Goal: Information Seeking & Learning: Check status

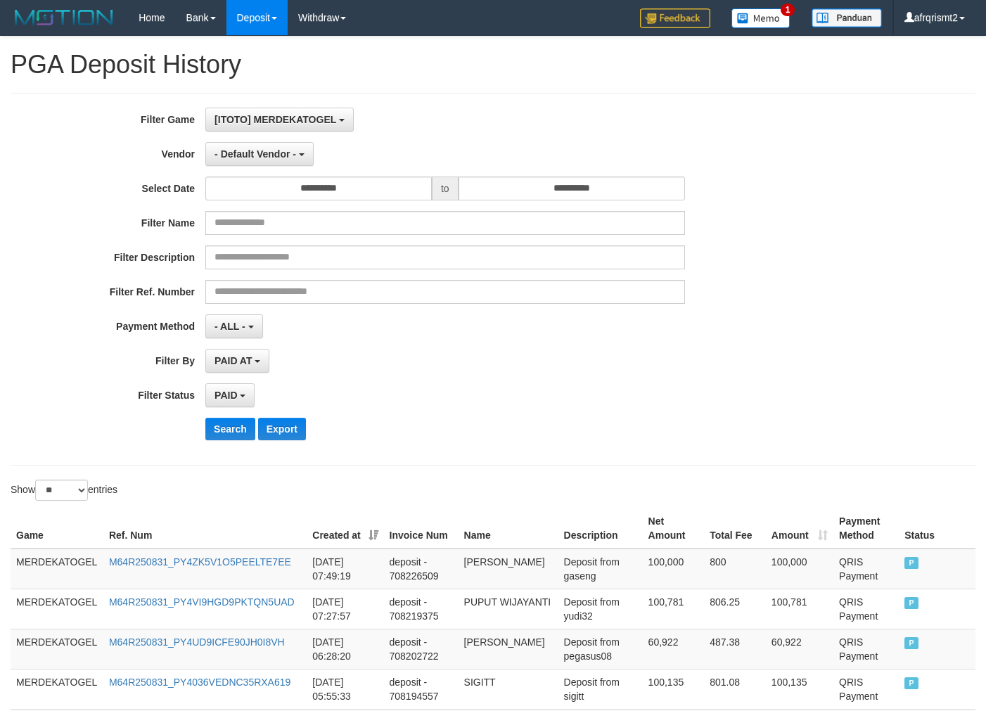
select select "*"
select select "**"
click at [540, 444] on div "**********" at bounding box center [411, 279] width 822 height 343
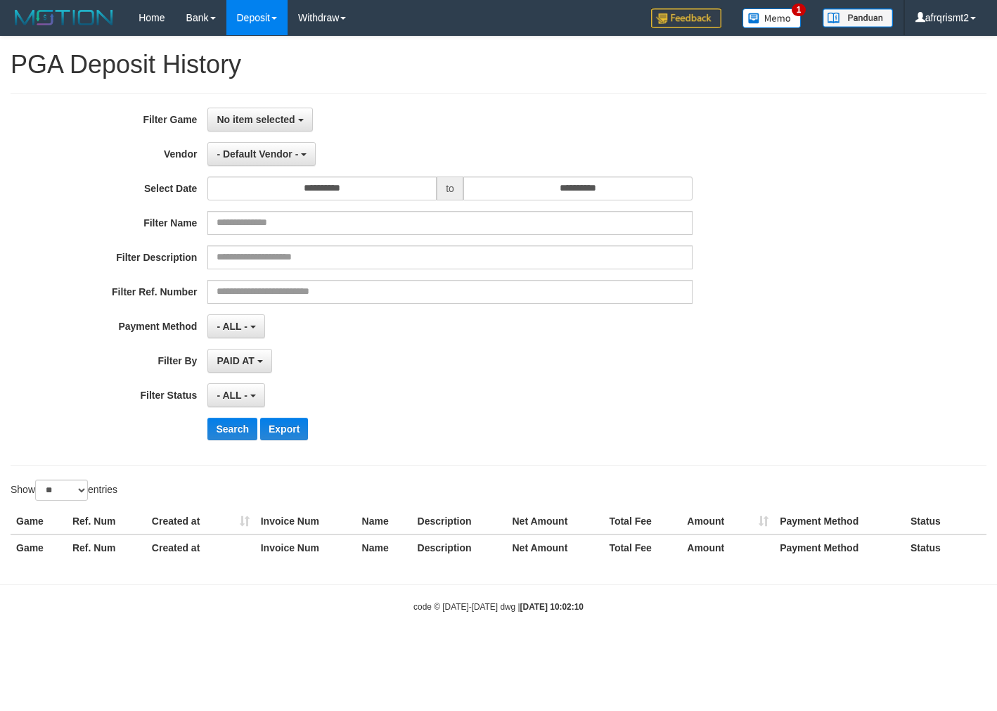
select select
select select "**"
click at [701, 649] on html "Toggle navigation Home Bank Account List Load By Website Group [ITOTO] MERDEKAT…" at bounding box center [498, 324] width 997 height 649
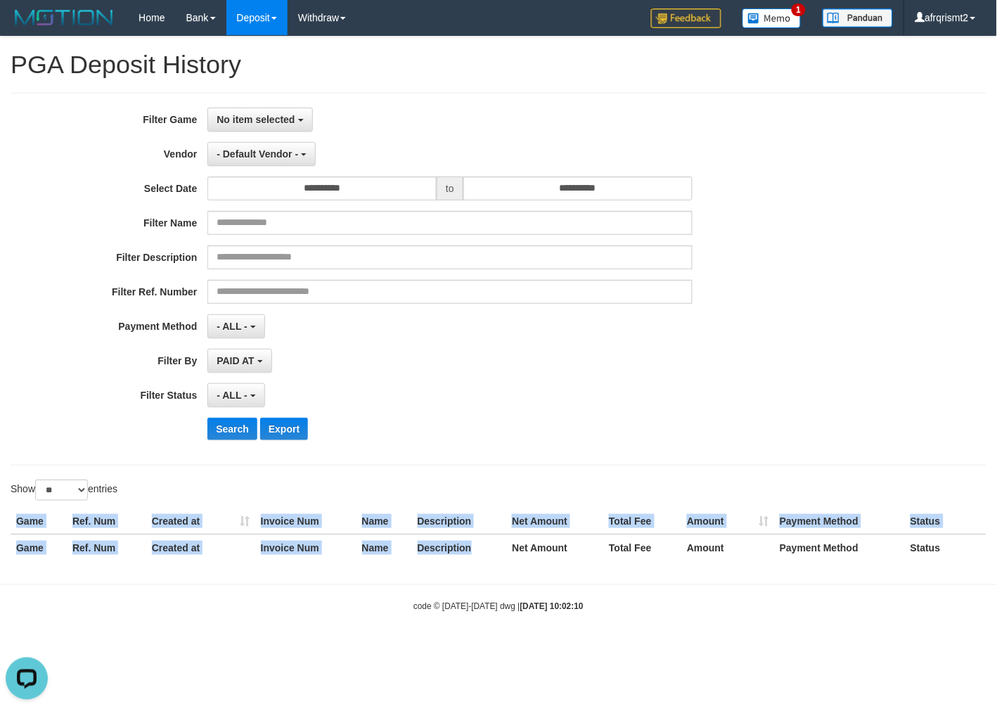
click at [472, 561] on div "Game Ref. Num Created at Invoice Num Name Description Net Amount Total Fee Amou…" at bounding box center [498, 534] width 997 height 60
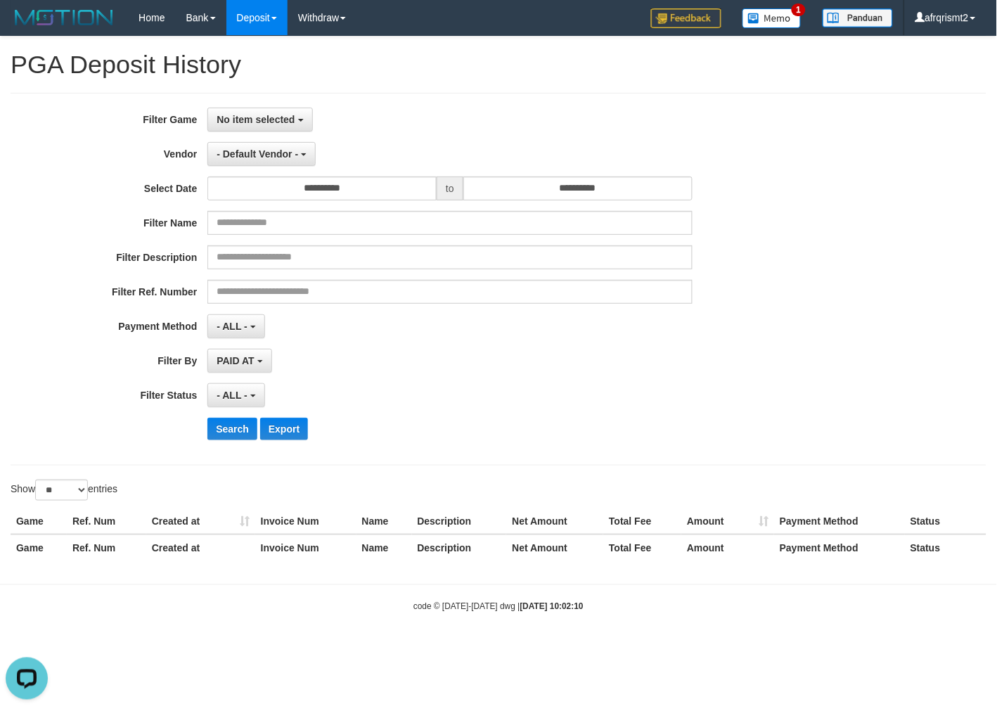
click at [478, 450] on div "**********" at bounding box center [415, 279] width 831 height 343
click at [286, 117] on span "No item selected" at bounding box center [256, 119] width 78 height 11
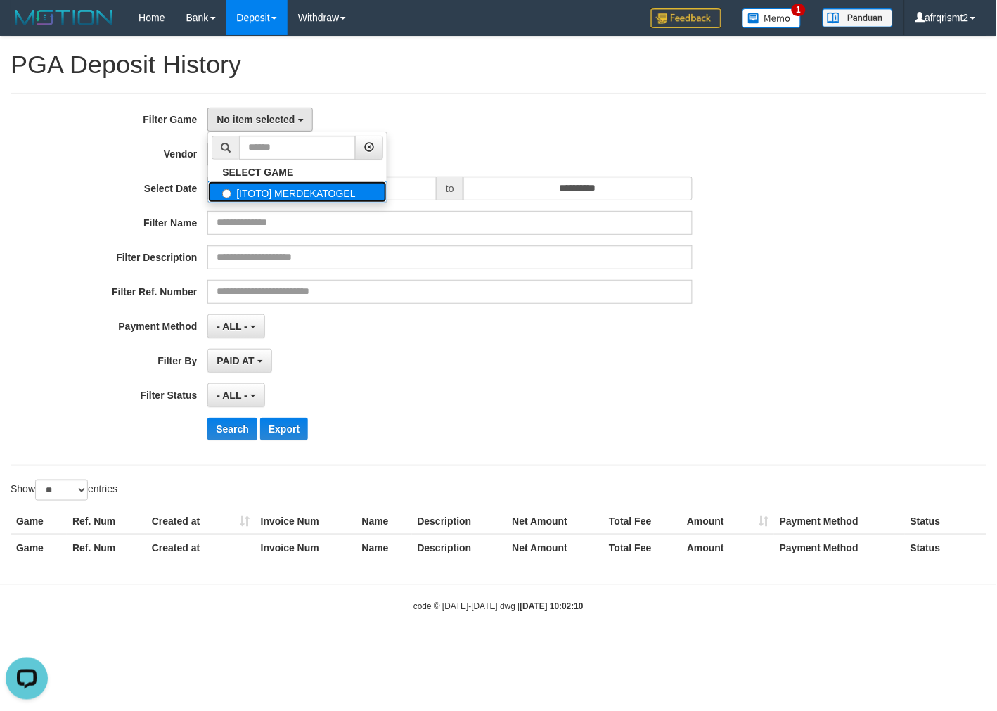
click at [261, 190] on label "[ITOTO] MERDEKATOGEL" at bounding box center [297, 191] width 179 height 21
select select "****"
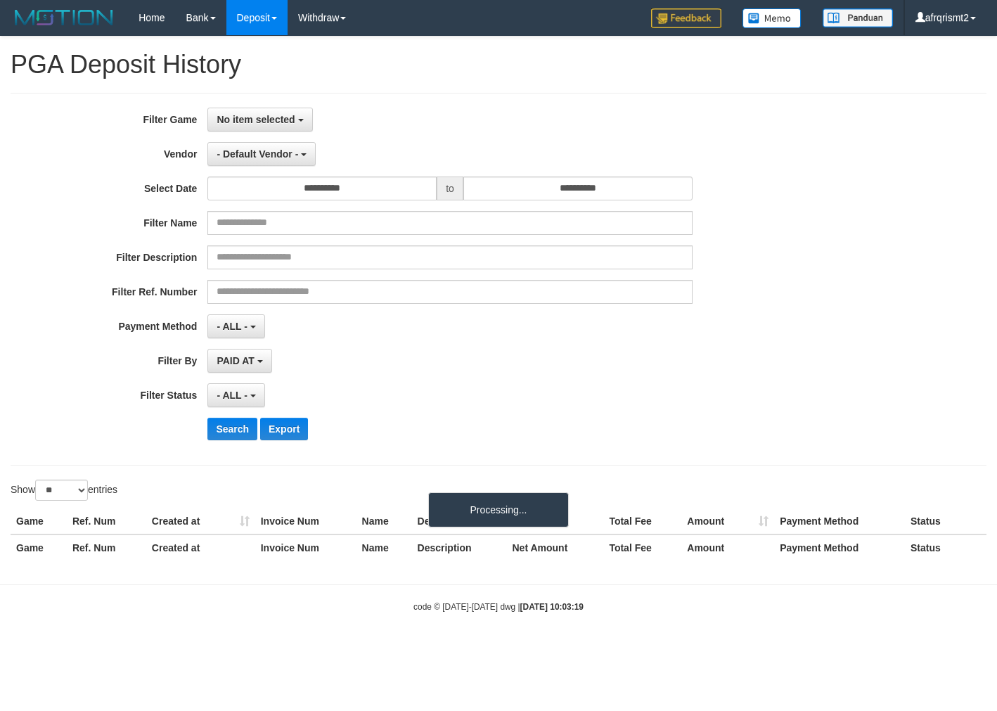
select select
select select "**"
click at [255, 120] on span "No item selected" at bounding box center [256, 119] width 78 height 11
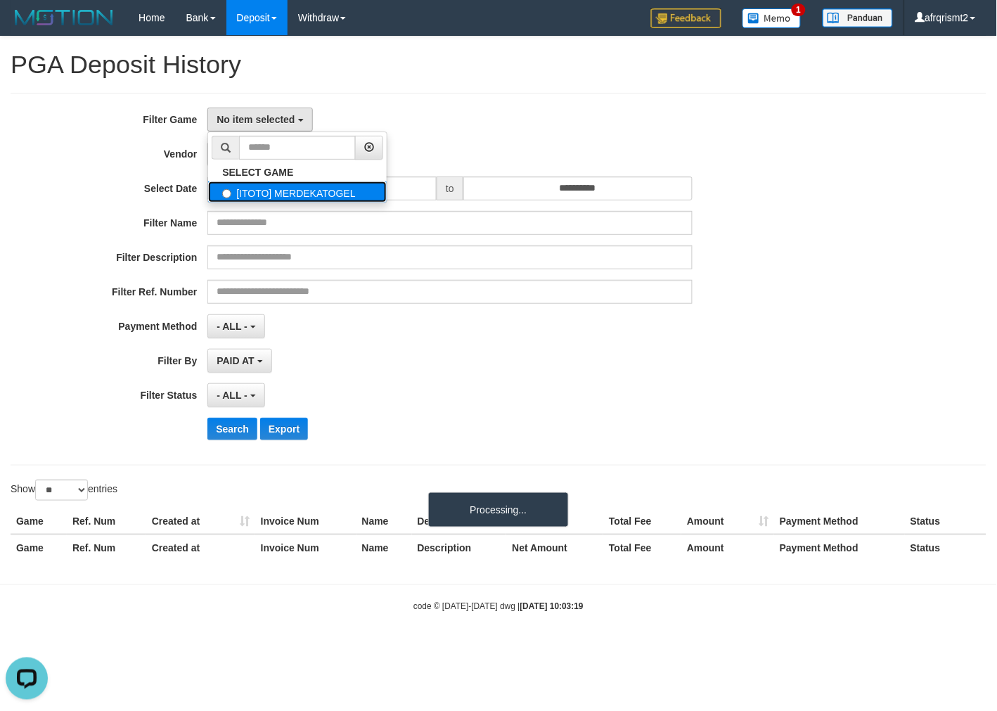
click at [296, 192] on label "[ITOTO] MERDEKATOGEL" at bounding box center [297, 191] width 179 height 21
select select "****"
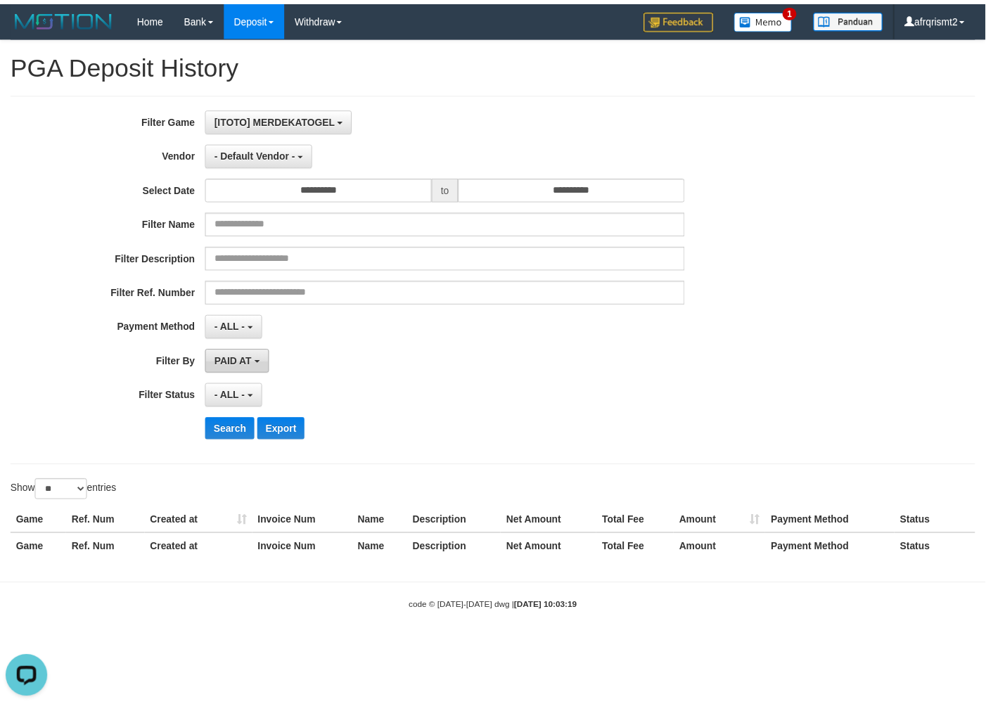
scroll to position [12, 0]
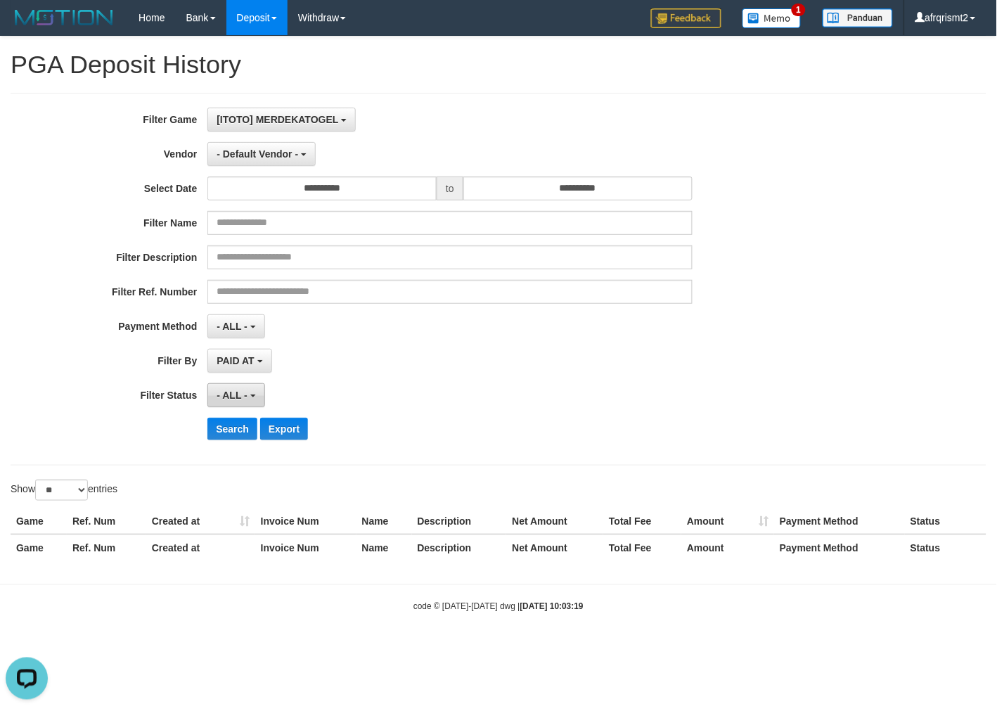
click at [212, 402] on button "- ALL -" at bounding box center [235, 395] width 57 height 24
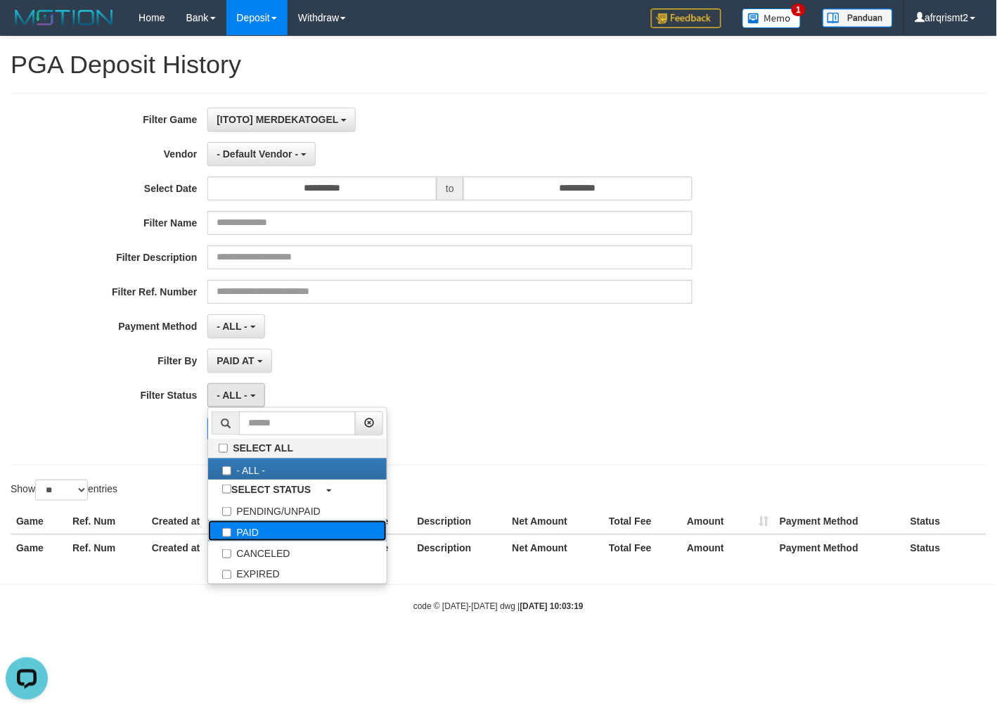
click at [254, 522] on label "PAID" at bounding box center [297, 531] width 179 height 21
select select "*"
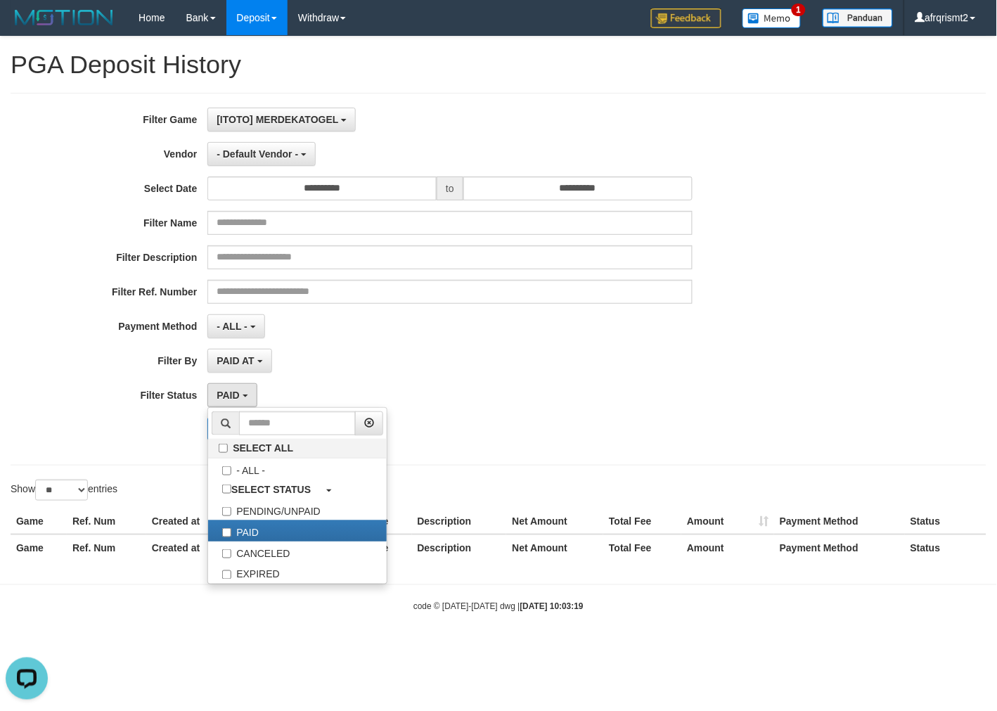
click at [544, 422] on div "Search Export" at bounding box center [518, 429] width 623 height 23
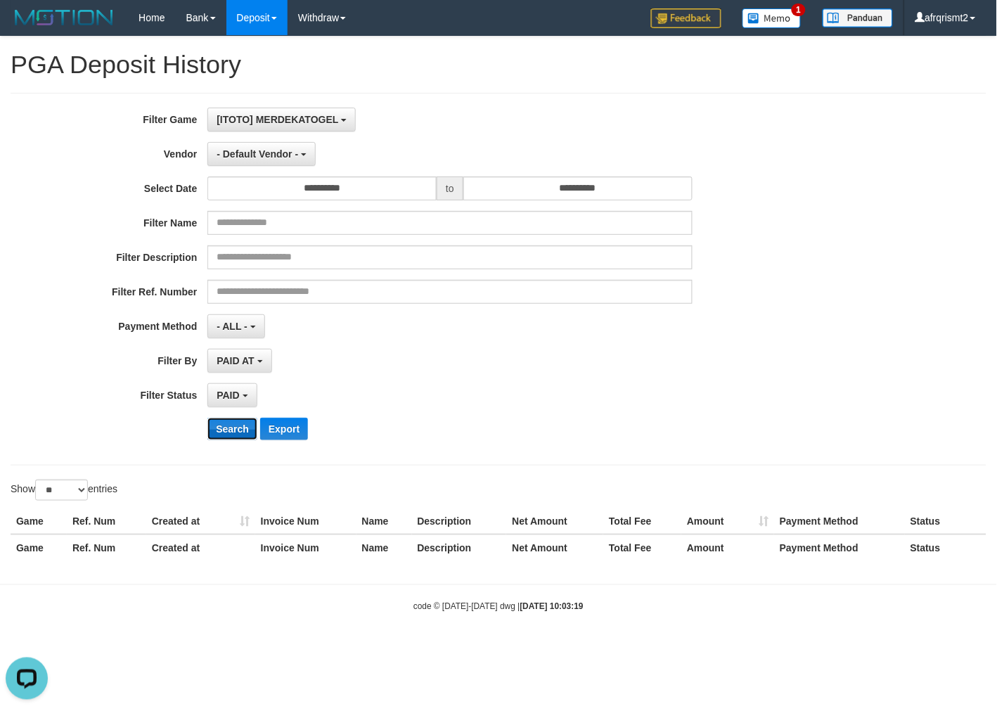
click at [241, 429] on button "Search" at bounding box center [232, 429] width 50 height 23
click at [717, 391] on div "**********" at bounding box center [415, 395] width 831 height 24
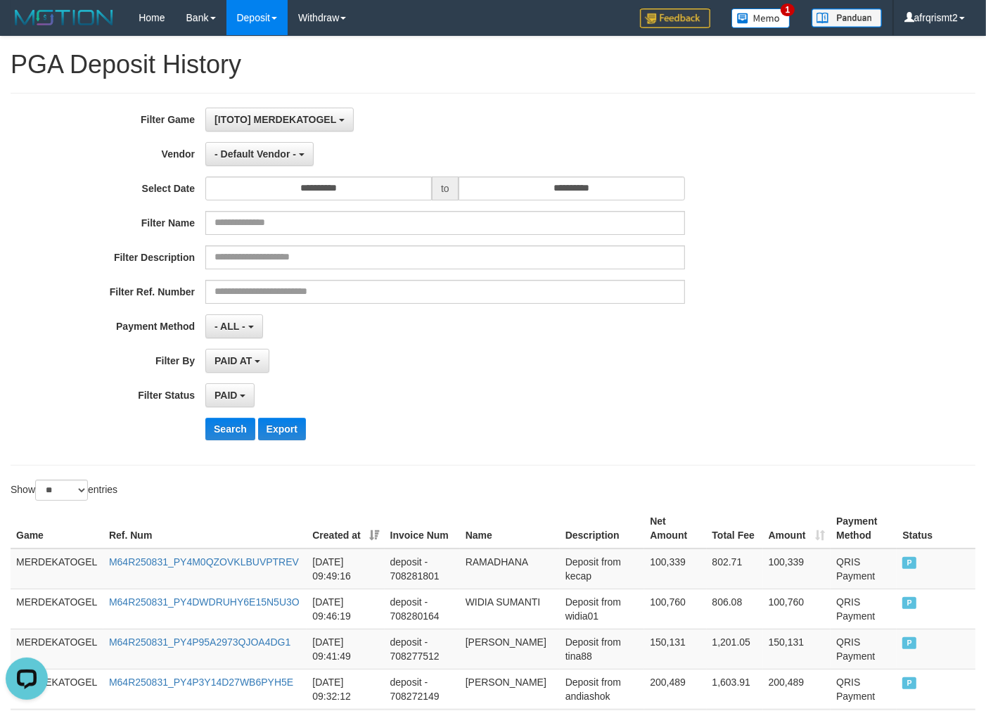
click at [434, 462] on div "**********" at bounding box center [493, 279] width 965 height 373
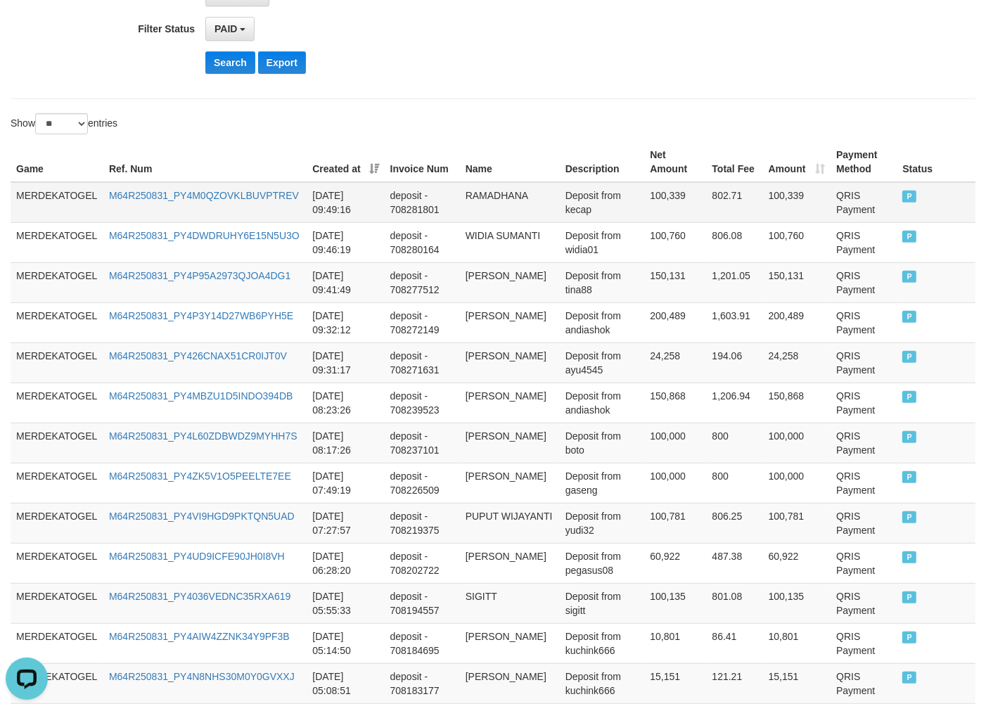
click at [509, 558] on td "INDRA IRAWANDI" at bounding box center [510, 563] width 100 height 40
drag, startPoint x: 426, startPoint y: 363, endPoint x: 436, endPoint y: 350, distance: 16.6
click at [433, 359] on td "deposit - 708271631" at bounding box center [422, 363] width 75 height 40
click at [500, 188] on td "RAMADHANA" at bounding box center [510, 202] width 100 height 41
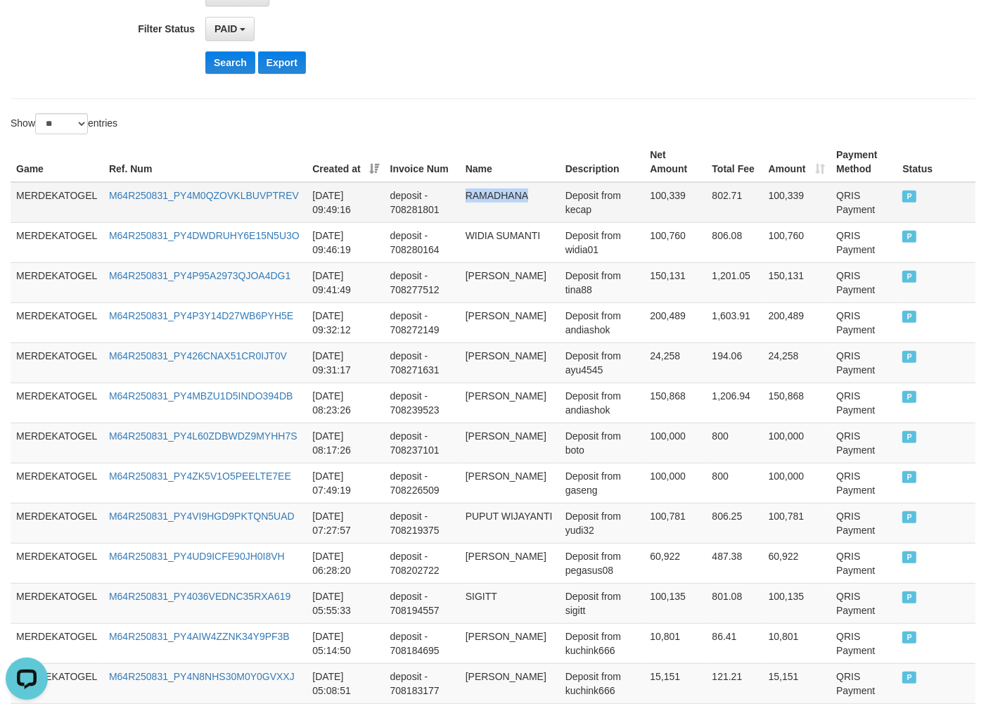
copy td "RAMADHANA"
click at [500, 188] on td "RAMADHANA" at bounding box center [510, 202] width 100 height 41
copy td "RAMADHANA"
click at [500, 188] on td "RAMADHANA" at bounding box center [510, 202] width 100 height 41
click at [521, 364] on td "M NURDIN" at bounding box center [510, 363] width 100 height 40
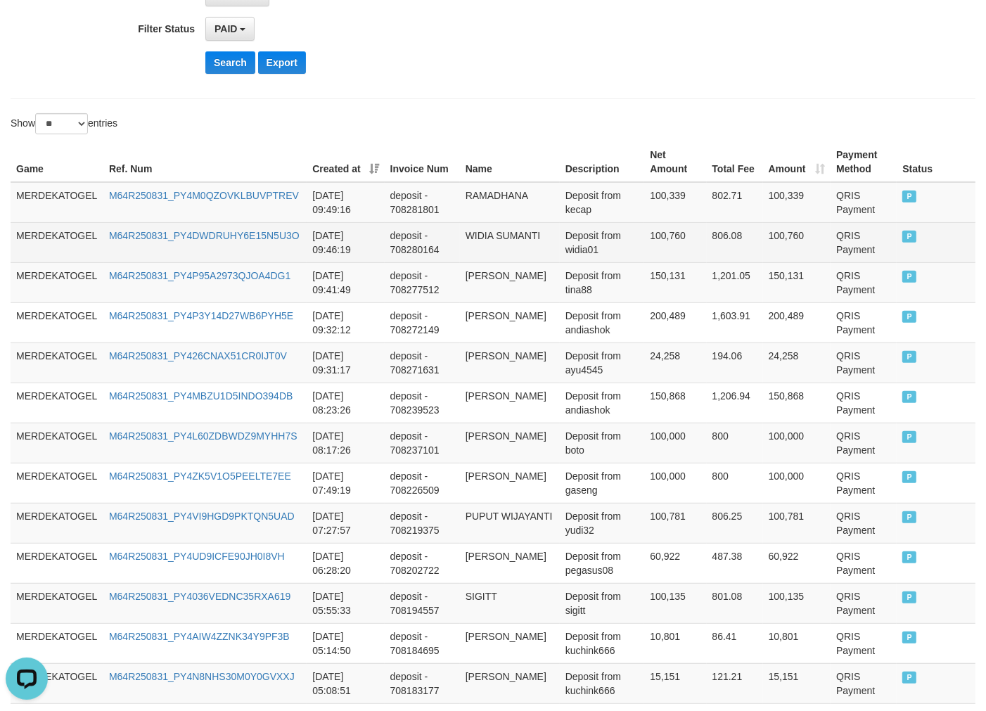
click at [489, 249] on td "WIDIA SUMANTI" at bounding box center [510, 242] width 100 height 40
copy td "WIDIA"
click at [489, 249] on td "WIDIA SUMANTI" at bounding box center [510, 242] width 100 height 40
copy td "WIDIA SUMANTI"
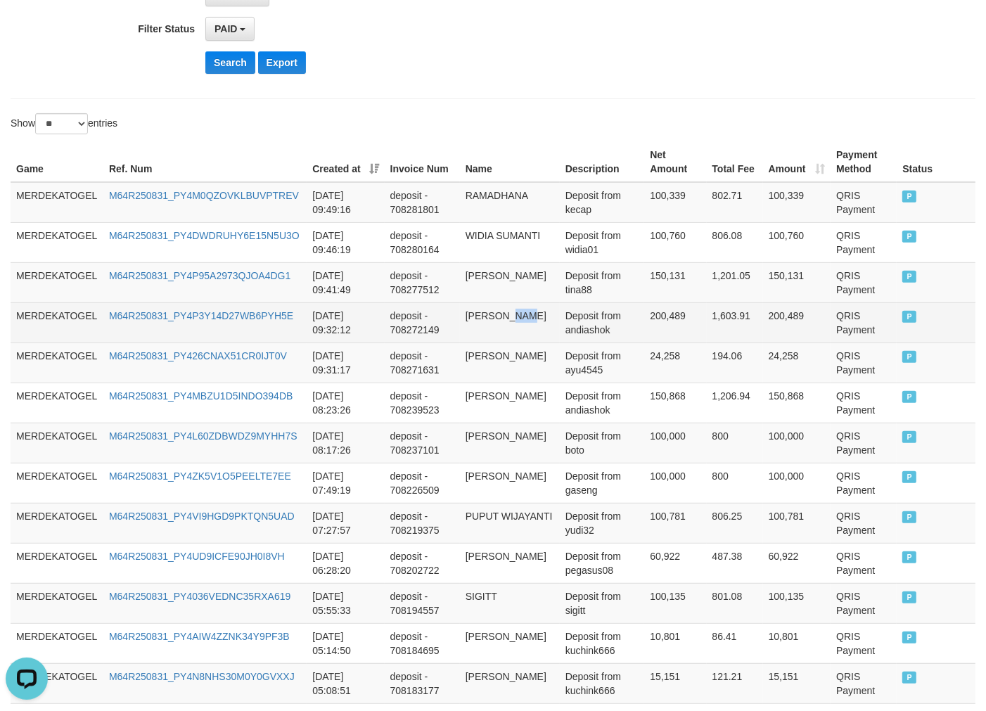
click at [523, 340] on td "MUHAMMAD ALWI" at bounding box center [510, 322] width 100 height 40
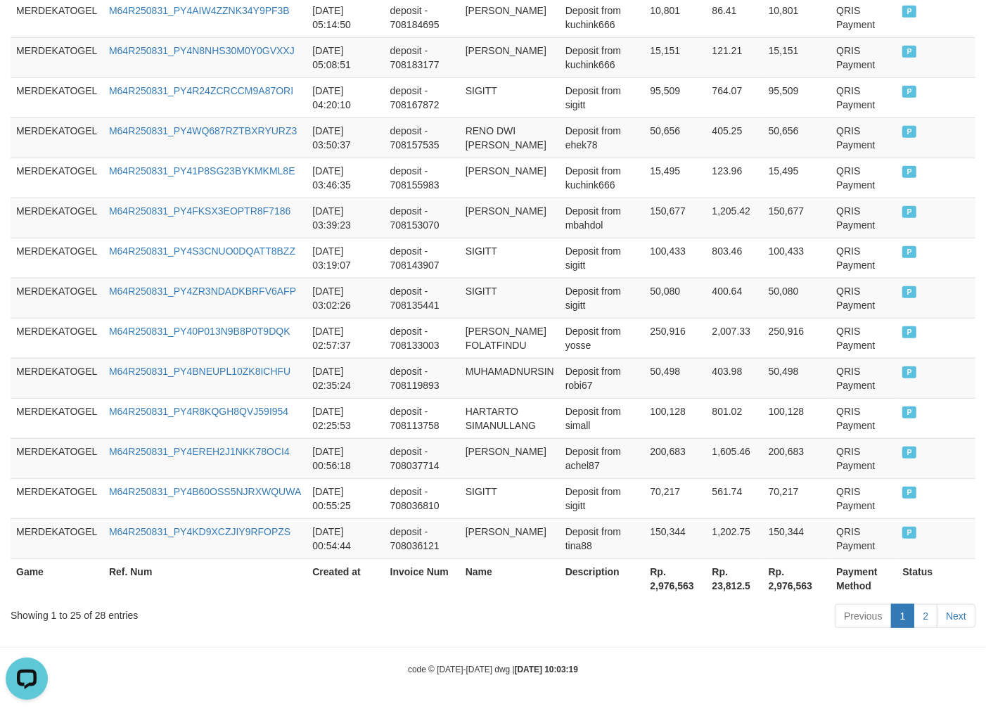
scroll to position [300, 0]
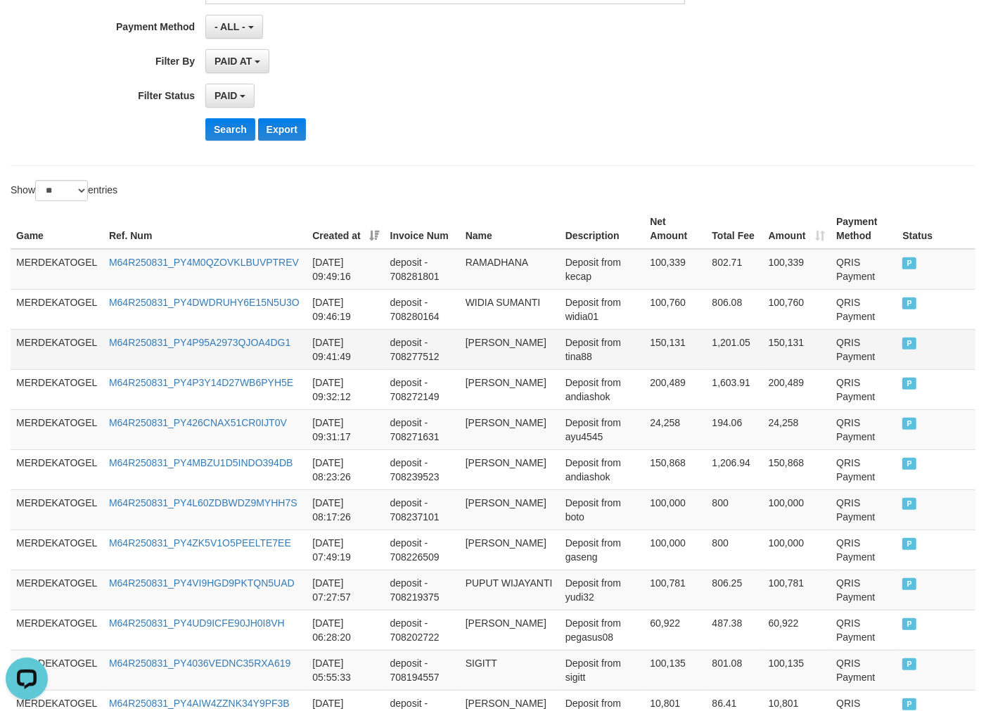
click at [504, 343] on td "TINA HANDAYANI" at bounding box center [510, 349] width 100 height 40
copy td "TINA HANDAYANI"
click at [504, 343] on td "TINA HANDAYANI" at bounding box center [510, 349] width 100 height 40
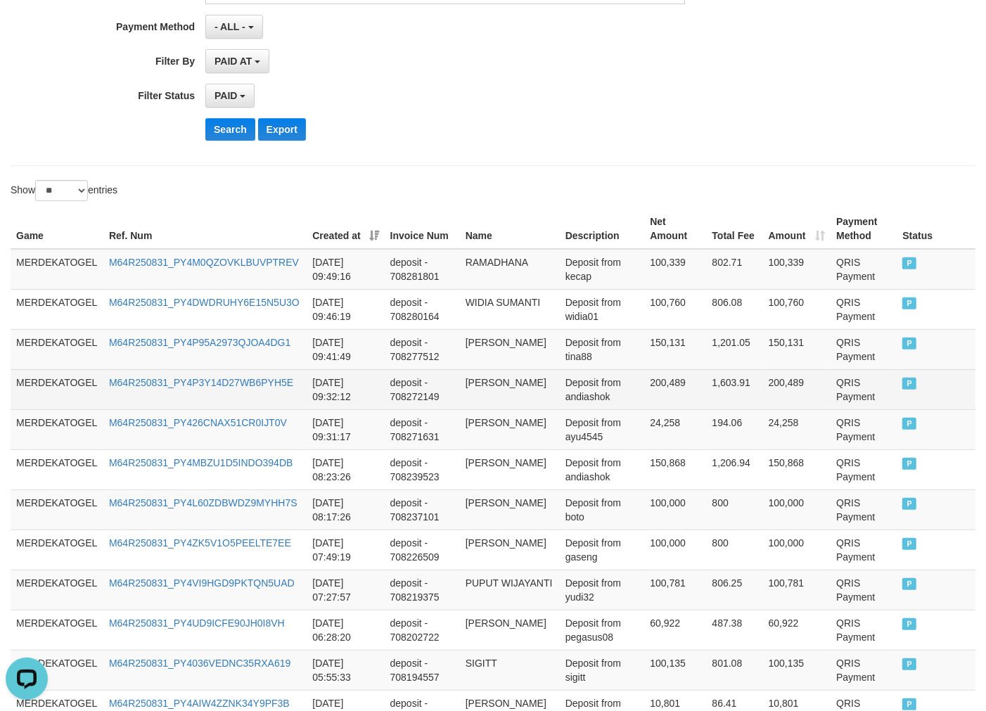
click at [523, 370] on td "MUHAMMAD ALWI" at bounding box center [510, 389] width 100 height 40
click at [490, 394] on td "MUHAMMAD ALWI" at bounding box center [510, 389] width 100 height 40
copy td "MUHAMMAD"
click at [490, 394] on td "MUHAMMAD ALWI" at bounding box center [510, 389] width 100 height 40
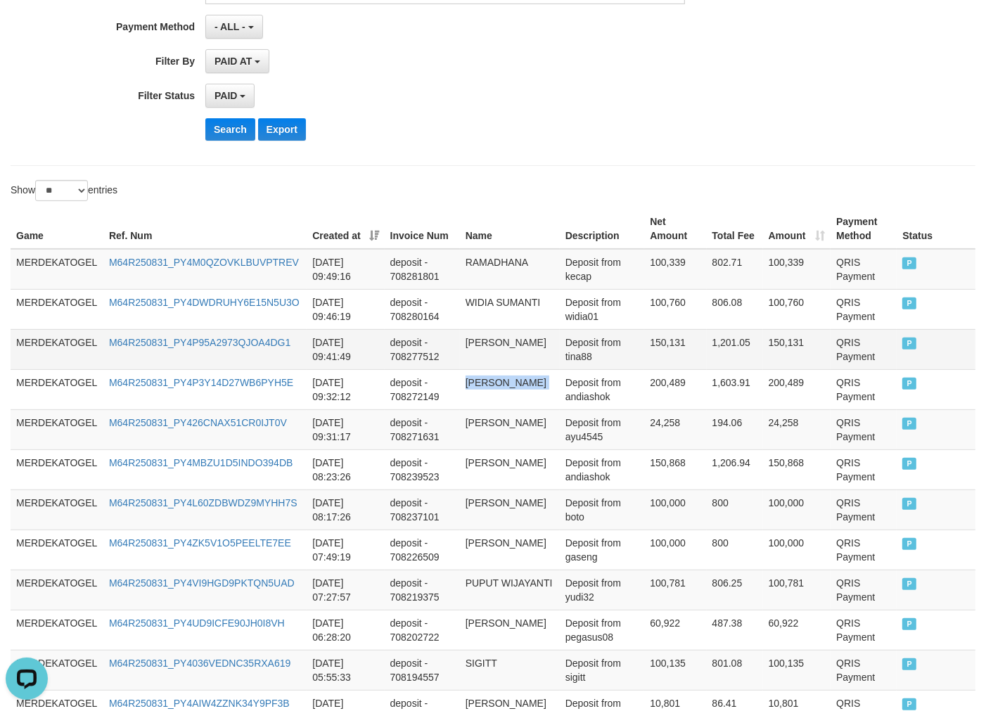
copy td "MUHAMMAD ALWI"
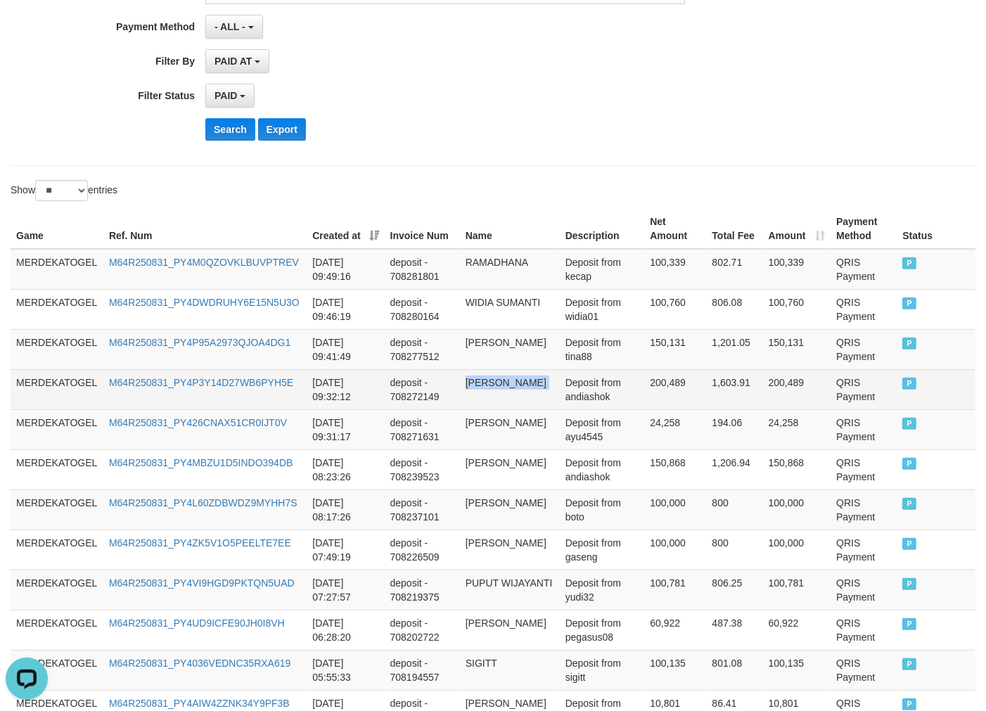
click at [518, 380] on td "MUHAMMAD ALWI" at bounding box center [510, 389] width 100 height 40
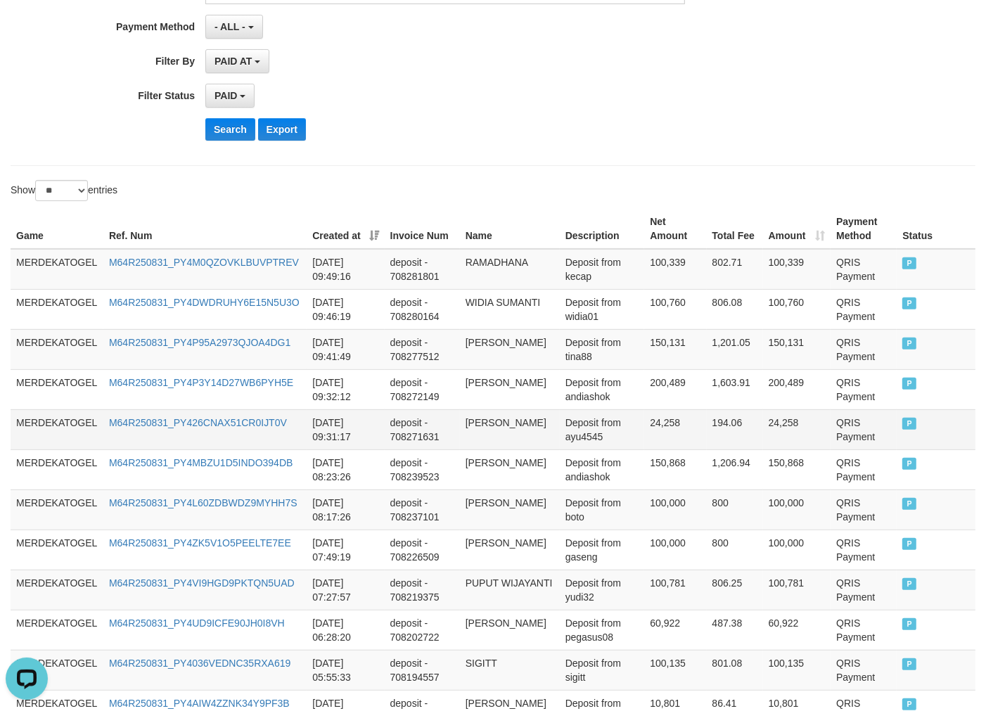
click at [499, 427] on td "M NURDIN" at bounding box center [510, 429] width 100 height 40
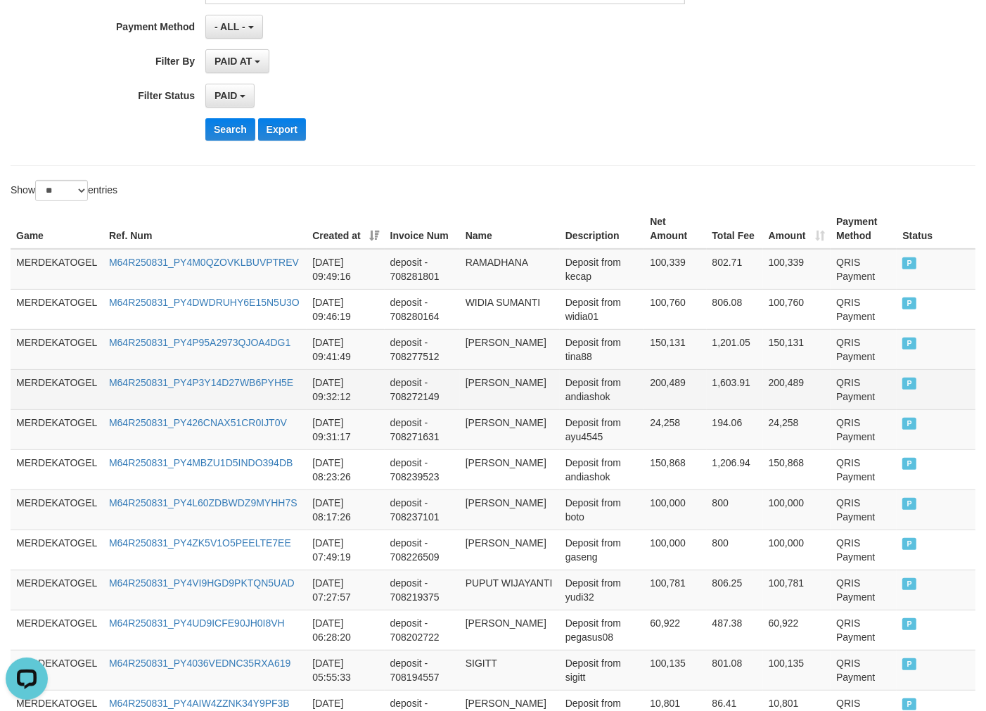
click at [492, 377] on td "MUHAMMAD ALWI" at bounding box center [510, 389] width 100 height 40
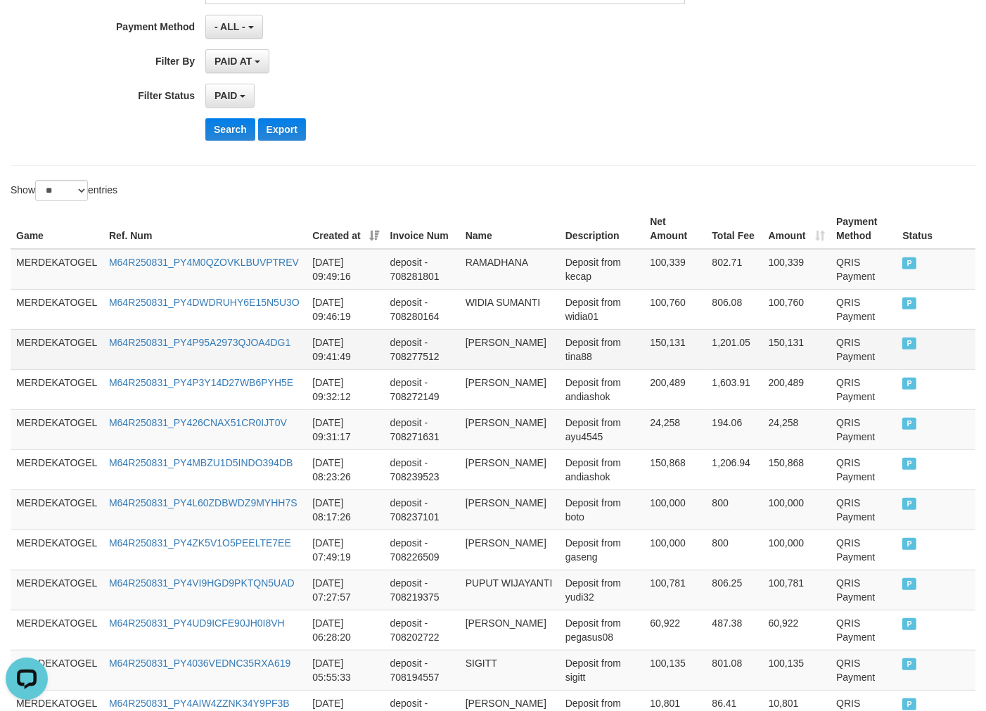
click at [509, 341] on td "TINA HANDAYANI" at bounding box center [510, 349] width 100 height 40
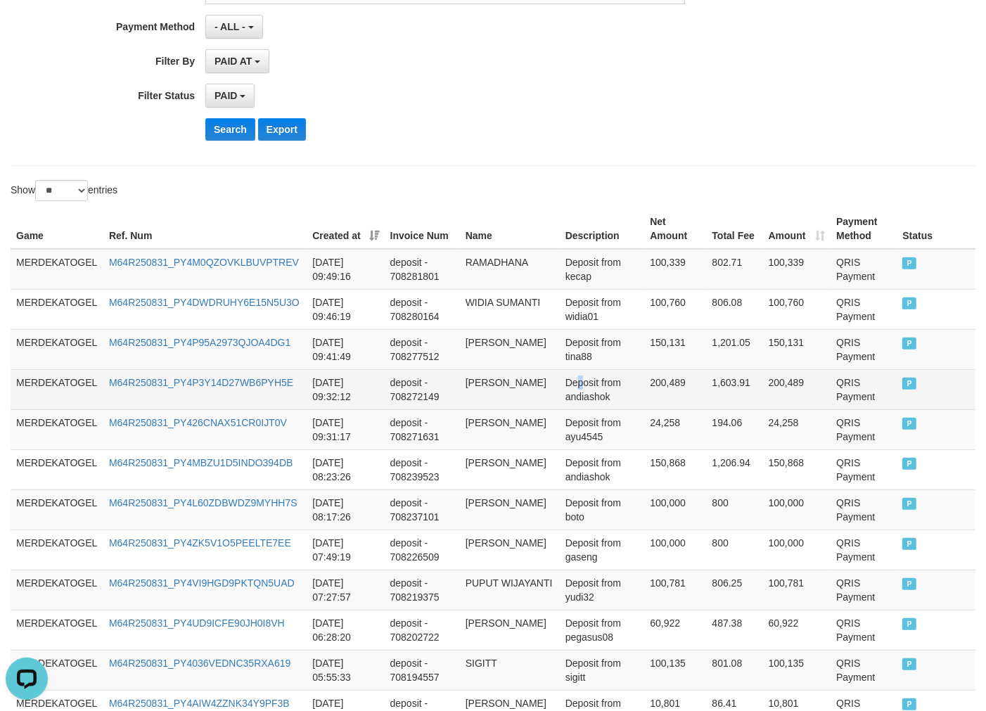
click at [580, 374] on td "Deposit from andiashok" at bounding box center [602, 389] width 85 height 40
click at [631, 406] on tr "MERDEKATOGEL M64R250831_PY4P3Y14D27WB6PYH5E 2025-08-31 09:32:12 deposit - 70827…" at bounding box center [493, 389] width 965 height 40
